Goal: Navigation & Orientation: Understand site structure

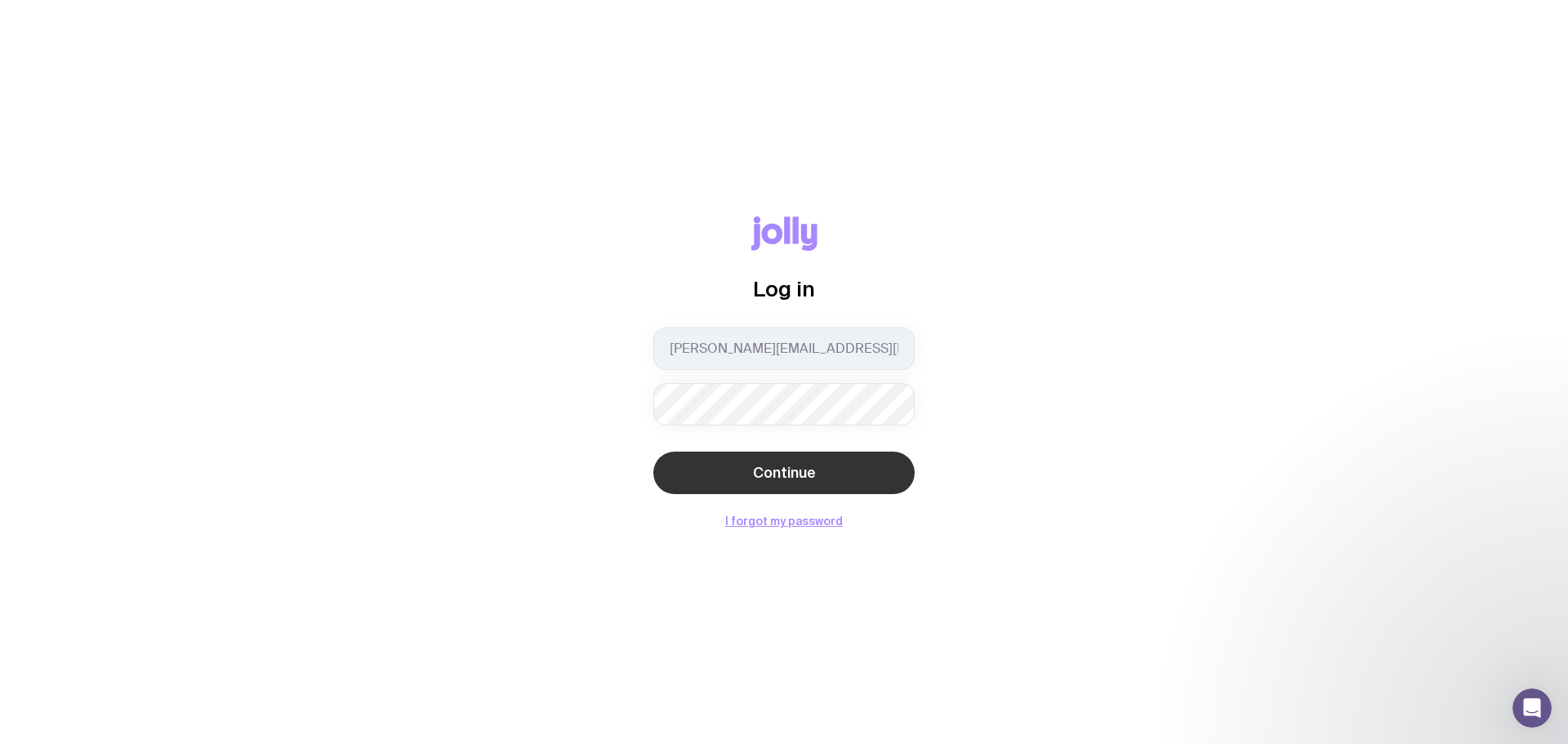
click at [779, 474] on span "Continue" at bounding box center [784, 472] width 63 height 19
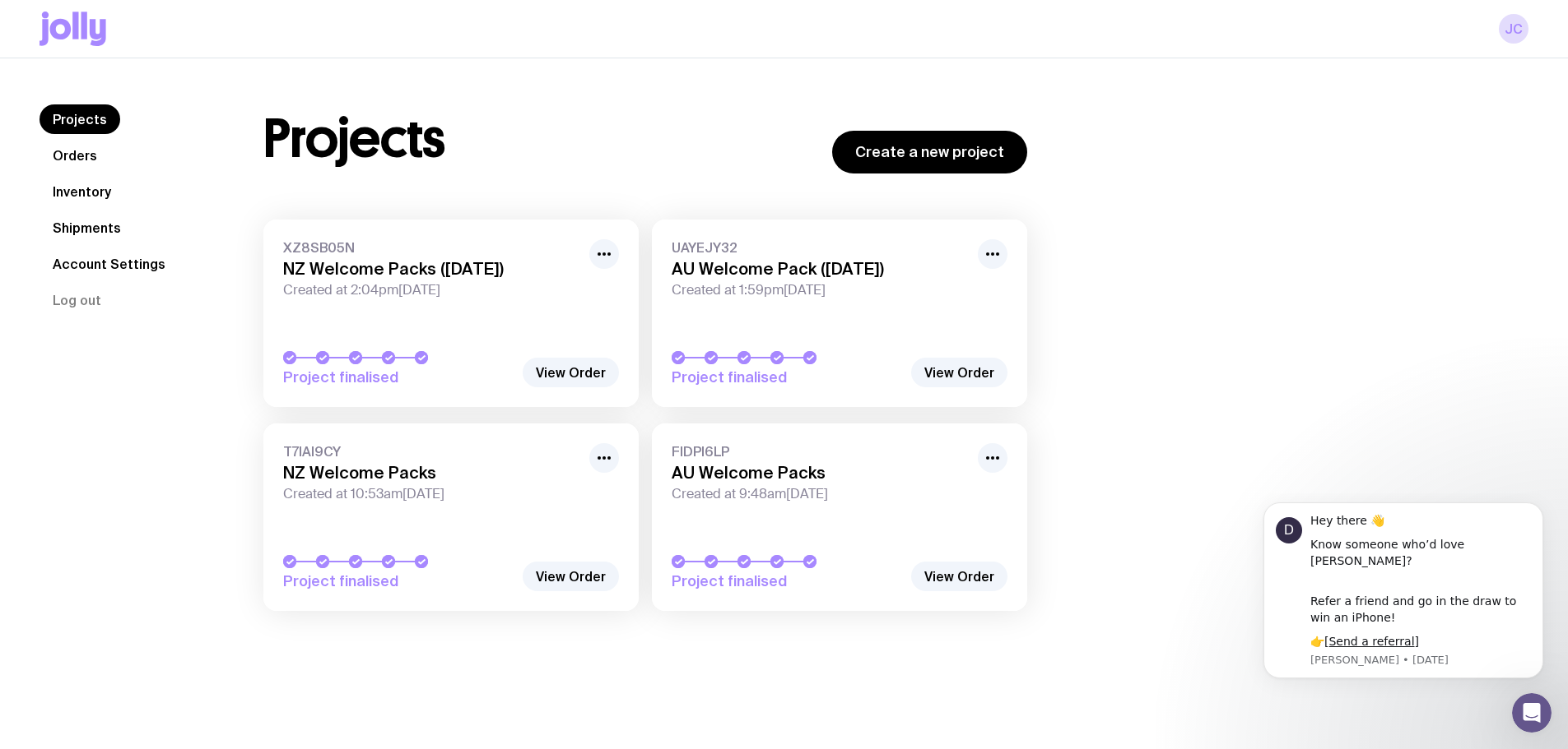
click at [78, 183] on link "Inventory" at bounding box center [82, 192] width 85 height 29
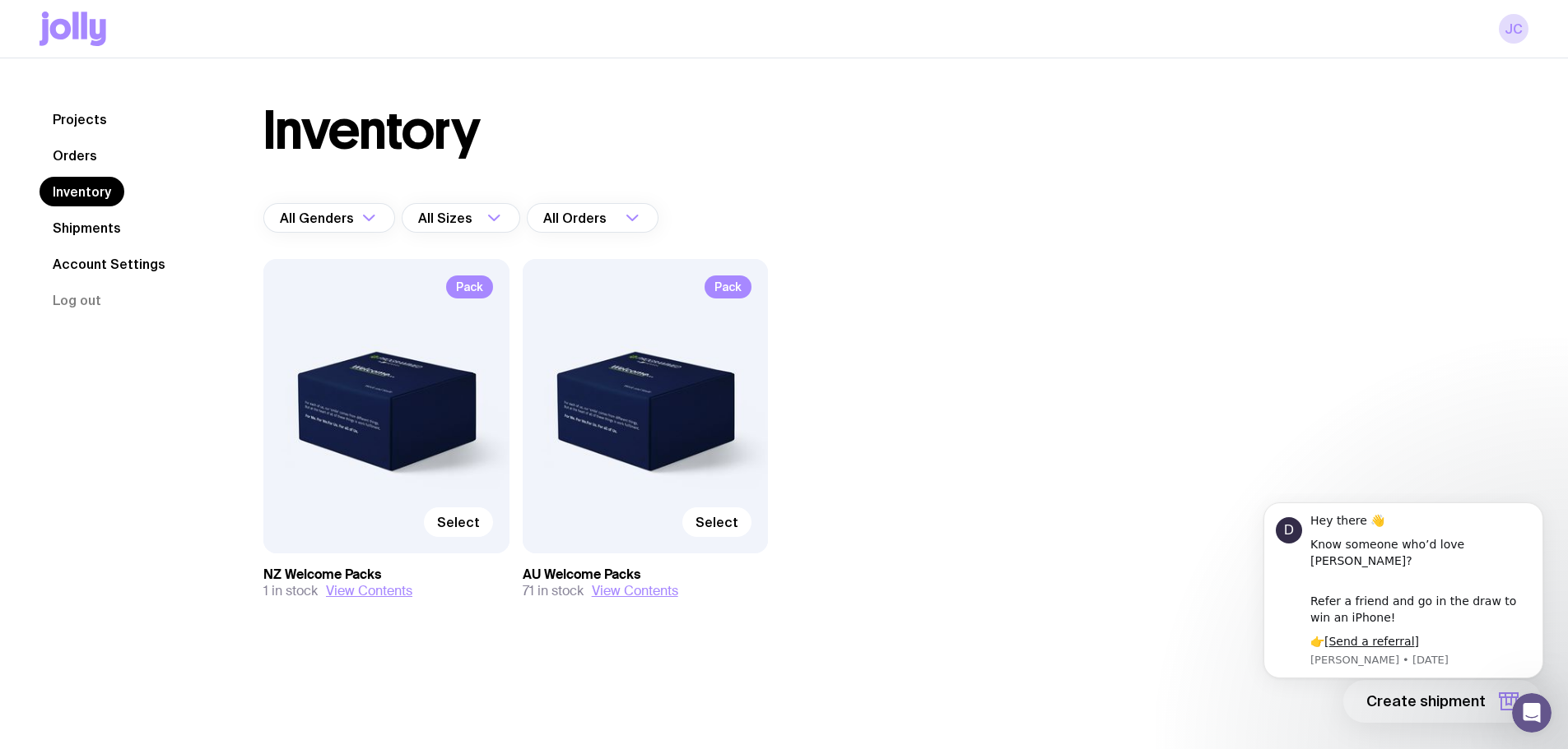
click at [83, 154] on link "Orders" at bounding box center [75, 156] width 71 height 29
